Goal: Task Accomplishment & Management: Use online tool/utility

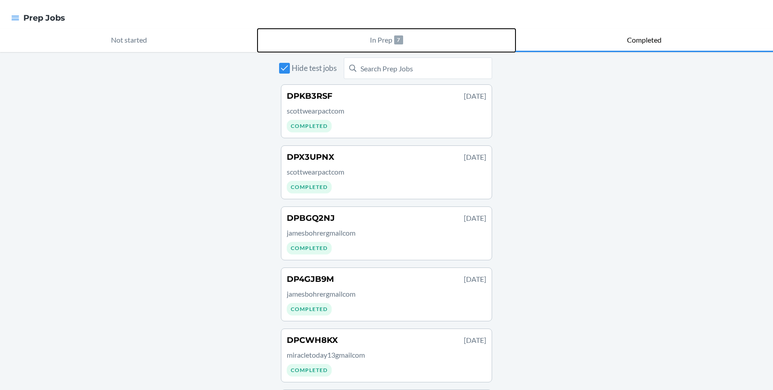
click at [378, 40] on p "In Prep" at bounding box center [381, 40] width 22 height 11
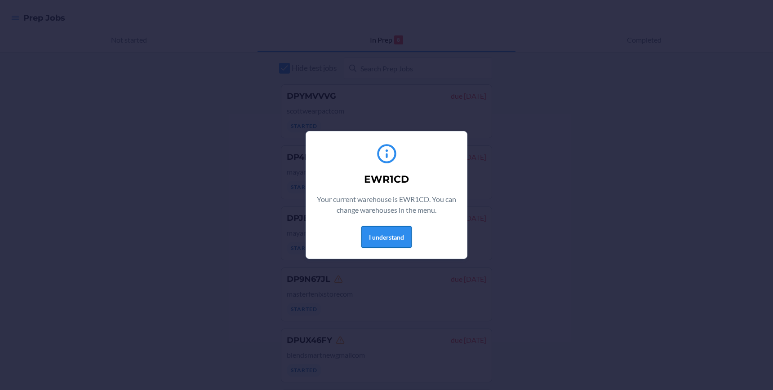
click at [399, 241] on button "I understand" at bounding box center [386, 237] width 50 height 22
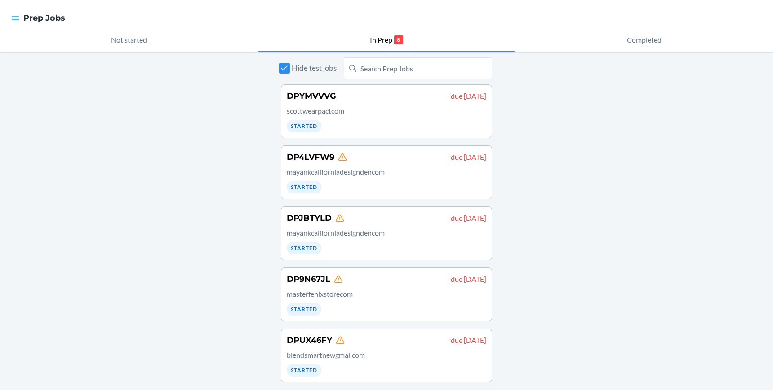
click at [557, 235] on div "Hide test jobs DPYMVVVG due [DATE] scottwearpactcom Started DP4LVFW9 due [DATE]…" at bounding box center [386, 315] width 773 height 527
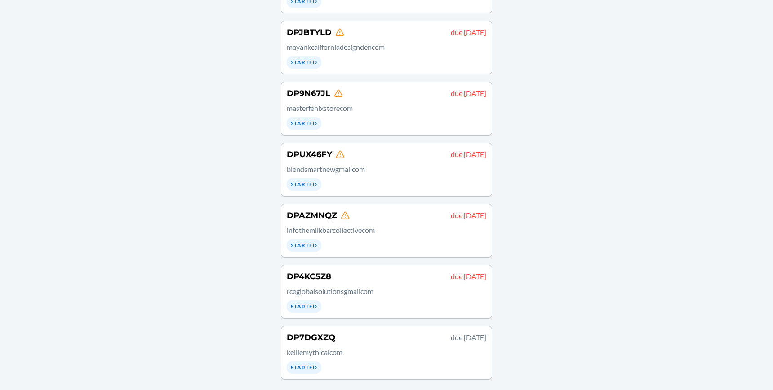
scroll to position [188, 0]
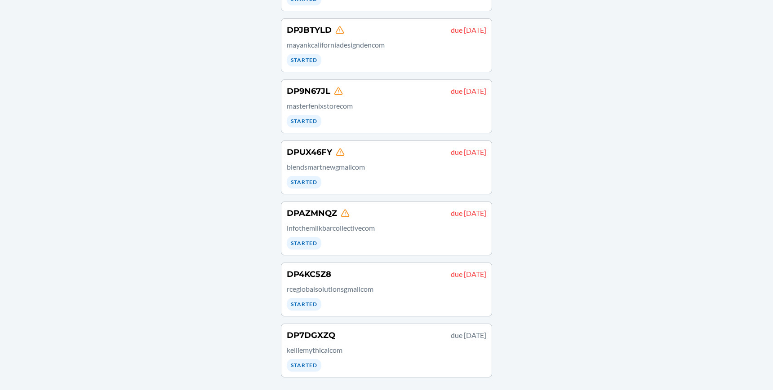
click at [376, 291] on p "rceglobalsolutionsgmailcom" at bounding box center [386, 289] width 199 height 11
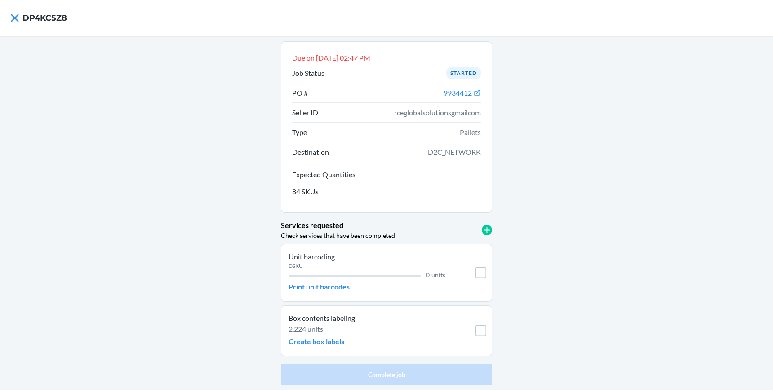
scroll to position [0, 0]
drag, startPoint x: 438, startPoint y: 93, endPoint x: 467, endPoint y: 97, distance: 28.5
click at [467, 97] on li "PO # 9934412" at bounding box center [386, 93] width 189 height 20
copy span "9934412"
click at [15, 18] on icon at bounding box center [15, 17] width 8 height 8
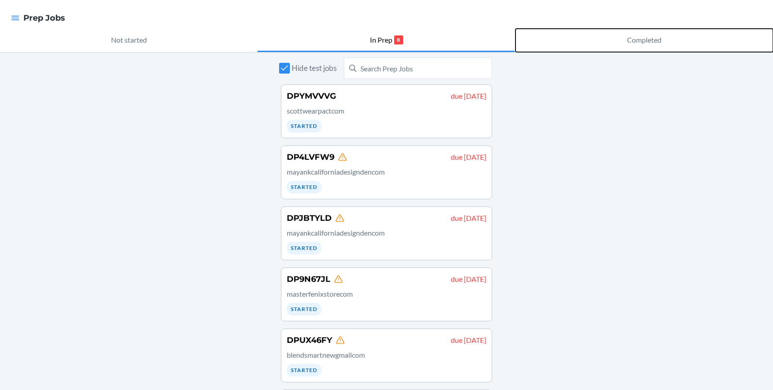
click at [638, 43] on p "Completed" at bounding box center [644, 40] width 35 height 11
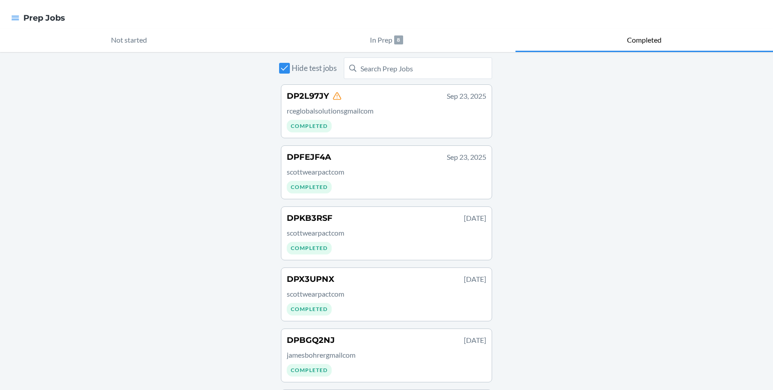
click at [407, 110] on p "rceglobalsolutionsgmailcom" at bounding box center [386, 111] width 199 height 11
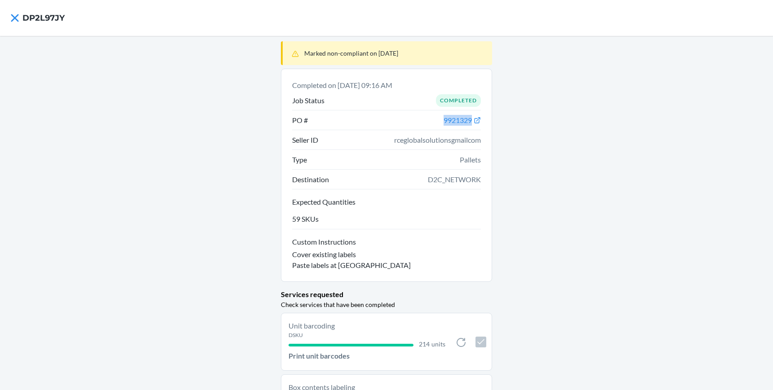
drag, startPoint x: 438, startPoint y: 117, endPoint x: 472, endPoint y: 126, distance: 34.9
click at [472, 126] on li "PO # 9921329" at bounding box center [386, 121] width 189 height 20
copy span "9921329"
click at [515, 266] on div "Marked non-compliant on [DATE] Completed on [DATE] 09:16 AM Job Status Complete…" at bounding box center [386, 248] width 773 height 424
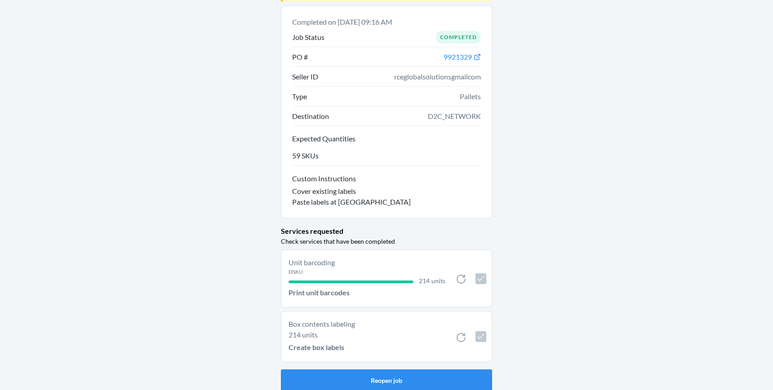
scroll to position [70, 0]
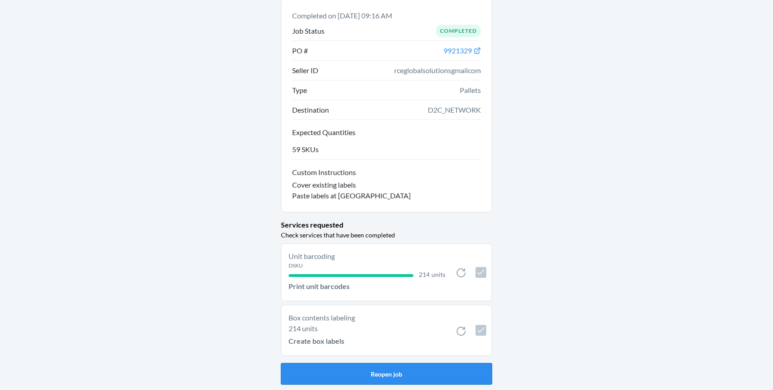
click at [409, 372] on button "Reopen job" at bounding box center [386, 374] width 211 height 22
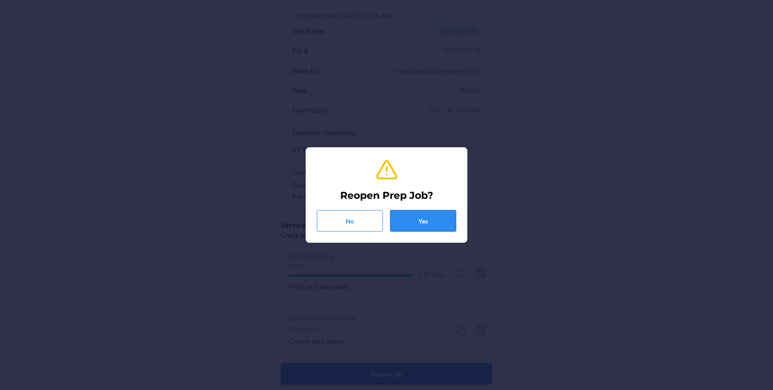
click at [437, 228] on button "Yes" at bounding box center [423, 221] width 66 height 22
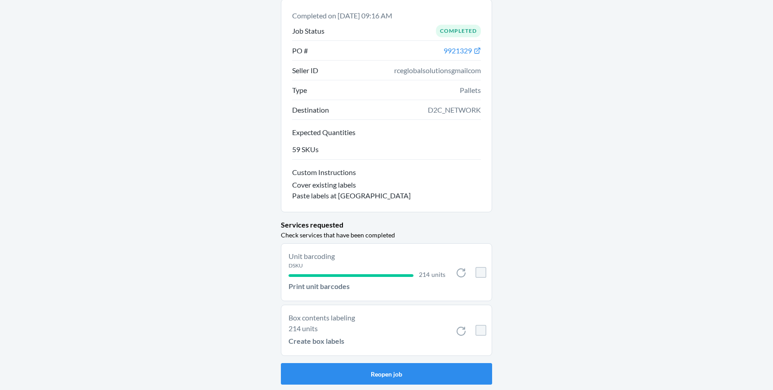
checkbox input "false"
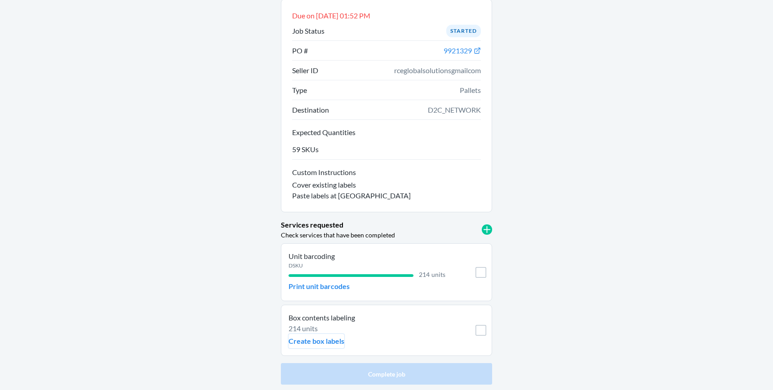
click at [312, 336] on p "Create box labels" at bounding box center [316, 341] width 56 height 11
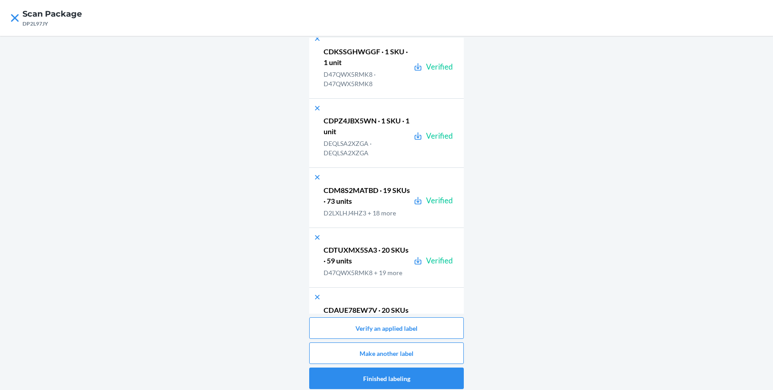
scroll to position [14866, 0]
